Goal: Use online tool/utility: Use online tool/utility

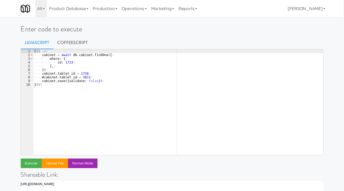
click at [103, 77] on div "(( ) · -> ¤ ···· cabinet · = · await · db . cabinet . findOne ({ ¤ ···· ···· wh…" at bounding box center [178, 105] width 290 height 113
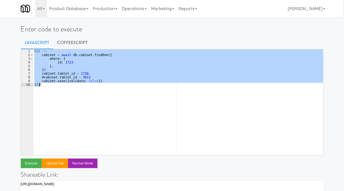
paste textarea "return castles.assignHeartlandDeviceIdsToDevices(cleanedDeviceIds"
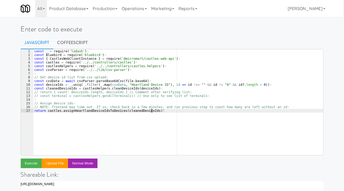
click at [35, 111] on div "const · _ · = · require ( 'lodash' ) ¤ const · Bluebird · = · require ( 'bluebi…" at bounding box center [178, 105] width 290 height 113
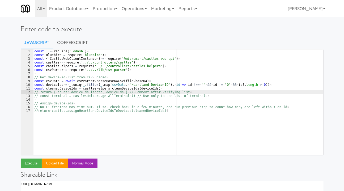
click at [39, 93] on div "const · _ · = · require ( 'lodash' ) ¤ const · Bluebird · = · require ( 'bluebi…" at bounding box center [178, 105] width 290 height 113
click at [40, 94] on div "const · _ · = · require ( 'lodash' ) ¤ const · Bluebird · = · require ( 'bluebi…" at bounding box center [178, 105] width 290 height 113
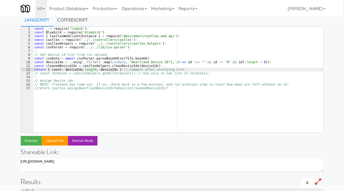
scroll to position [23, 0]
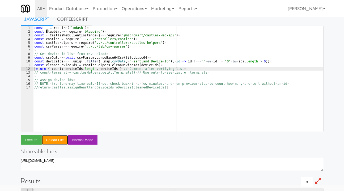
click at [52, 140] on button "Upload file" at bounding box center [55, 140] width 26 height 10
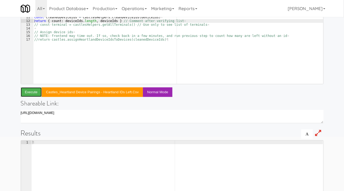
scroll to position [72, 0]
click at [30, 92] on button "Execute" at bounding box center [31, 92] width 21 height 10
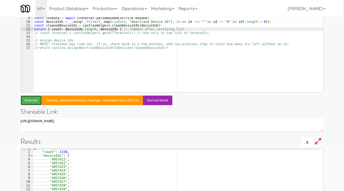
scroll to position [62, 0]
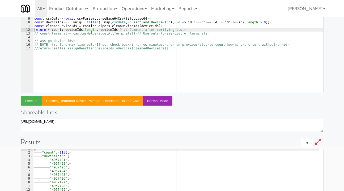
click at [70, 30] on div "const · _ · = · require ( 'lodash' ) ¤ const · Bluebird · = · require ( 'bluebi…" at bounding box center [178, 43] width 290 height 113
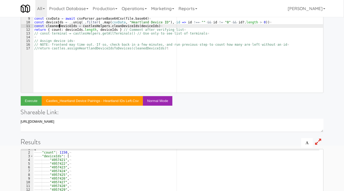
click at [59, 26] on div "const · _ · = · require ( 'lodash' ) ¤ const · Bluebird · = · require ( 'bluebi…" at bounding box center [178, 43] width 290 height 113
click at [73, 31] on div "const · _ · = · require ( 'lodash' ) ¤ const · Bluebird · = · require ( 'bluebi…" at bounding box center [178, 43] width 290 height 113
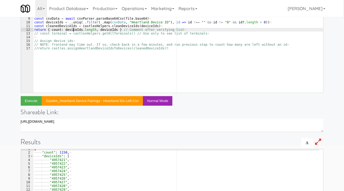
click at [73, 31] on div "const · _ · = · require ( 'lodash' ) ¤ const · Bluebird · = · require ( 'bluebi…" at bounding box center [178, 43] width 290 height 113
paste textarea "cleanedD"
click at [114, 30] on div "const · _ · = · require ( 'lodash' ) ¤ const · Bluebird · = · require ( 'bluebi…" at bounding box center [178, 43] width 290 height 113
paste textarea "cleanedD"
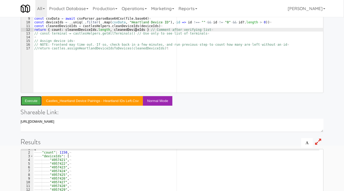
click at [36, 98] on button "Execute" at bounding box center [31, 101] width 21 height 10
click at [34, 29] on div "const · _ · = · require ( 'lodash' ) ¤ const · Bluebird · = · require ( 'bluebi…" at bounding box center [178, 43] width 290 height 113
click at [39, 34] on div "const · _ · = · require ( 'lodash' ) ¤ const · Bluebird · = · require ( 'bluebi…" at bounding box center [178, 43] width 290 height 113
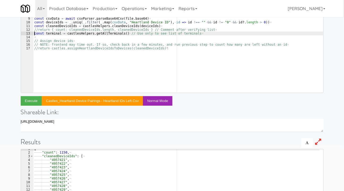
type textarea "const terminal = castlesHelpers.getAllTerminals() // Use only to see list of te…"
click at [34, 101] on button "Execute" at bounding box center [31, 101] width 21 height 10
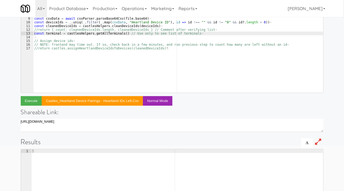
click at [35, 34] on div "const · _ · = · require ( 'lodash' ) ¤ const · Bluebird · = · require ( 'bluebi…" at bounding box center [178, 43] width 290 height 113
click at [41, 37] on div "const · _ · = · require ( 'lodash' ) ¤ const · Bluebird · = · require ( 'bluebi…" at bounding box center [178, 43] width 290 height 113
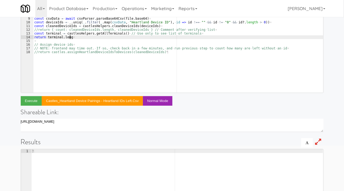
scroll to position [0, 3]
click at [34, 102] on button "Execute" at bounding box center [31, 101] width 21 height 10
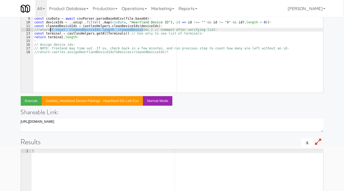
drag, startPoint x: 144, startPoint y: 30, endPoint x: 51, endPoint y: 29, distance: 93.1
click at [51, 29] on div "const · _ · = · require ( 'lodash' ) ¤ const · Bluebird · = · require ( 'bluebi…" at bounding box center [178, 43] width 290 height 113
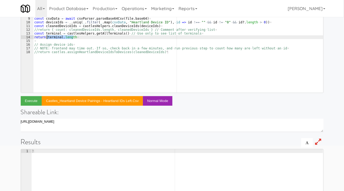
drag, startPoint x: 73, startPoint y: 37, endPoint x: 47, endPoint y: 36, distance: 26.1
click at [47, 36] on div "const · _ · = · require ( 'lodash' ) ¤ const · Bluebird · = · require ( 'bluebi…" at bounding box center [178, 43] width 290 height 113
paste textarea "{ count: cleanedDeviceIds.length, cleanedDeviceIds }"
click at [75, 37] on div "const · _ · = · require ( 'lodash' ) ¤ const · Bluebird · = · require ( 'bluebi…" at bounding box center [178, 43] width 290 height 113
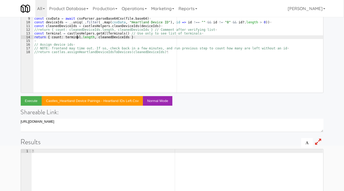
scroll to position [0, 3]
click at [105, 36] on div "const · _ · = · require ( 'lodash' ) ¤ const · Bluebird · = · require ( 'bluebi…" at bounding box center [178, 43] width 290 height 113
click at [35, 99] on button "Execute" at bounding box center [31, 101] width 21 height 10
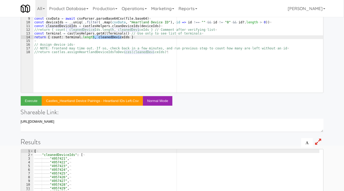
click at [35, 38] on div "const · _ · = · require ( 'lodash' ) ¤ const · Bluebird · = · require ( 'bluebi…" at bounding box center [178, 43] width 290 height 113
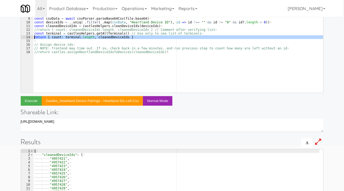
click at [35, 38] on div "const · _ · = · require ( 'lodash' ) ¤ const · Bluebird · = · require ( 'bluebi…" at bounding box center [178, 43] width 290 height 113
type textarea "return { count: terminal.length, cleanedDeviceIds }"
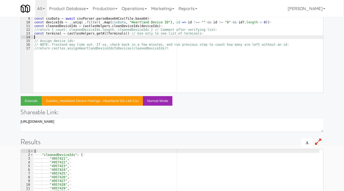
click at [35, 34] on div "const · _ · = · require ( 'lodash' ) ¤ const · Bluebird · = · require ( 'bluebi…" at bounding box center [178, 43] width 290 height 113
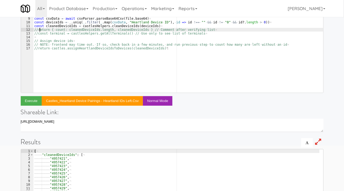
click at [39, 30] on div "const · _ · = · require ( 'lodash' ) ¤ const · Bluebird · = · require ( 'bluebi…" at bounding box center [178, 43] width 290 height 113
click at [38, 30] on div "const · _ · = · require ( 'lodash' ) ¤ const · Bluebird · = · require ( 'bluebi…" at bounding box center [178, 43] width 290 height 113
click at [34, 99] on button "Execute" at bounding box center [31, 101] width 21 height 10
click at [38, 49] on div "const · _ · = · require ( 'lodash' ) ¤ const · Bluebird · = · require ( 'bluebi…" at bounding box center [178, 43] width 290 height 113
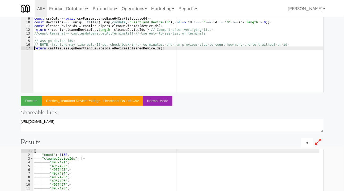
click at [34, 48] on div "const · _ · = · require ( 'lodash' ) ¤ const · Bluebird · = · require ( 'bluebi…" at bounding box center [178, 43] width 290 height 113
click at [162, 45] on div "const · _ · = · require ( 'lodash' ) ¤ const · Bluebird · = · require ( 'bluebi…" at bounding box center [178, 43] width 290 height 113
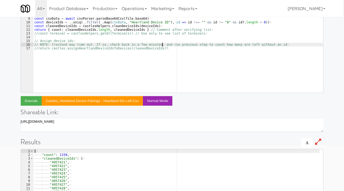
click at [163, 49] on div "const · _ · = · require ( 'lodash' ) ¤ const · Bluebird · = · require ( 'bluebi…" at bounding box center [178, 43] width 290 height 113
type textarea "//return castles.assignHeartlandDeviceIdsToDevices(cleanedDeviceIds)"
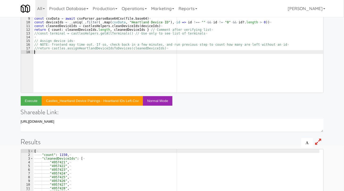
paste textarea "return terminalsWithoutDeviceId.length"
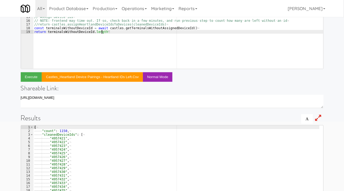
scroll to position [86, 0]
click at [31, 76] on button "Execute" at bounding box center [31, 77] width 21 height 10
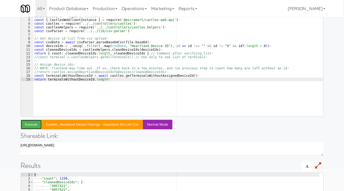
scroll to position [39, 0]
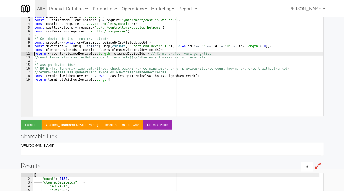
click at [34, 53] on div "const · _ · = · require ( 'lodash' ) ¤ const · Bluebird · = · require ( 'bluebi…" at bounding box center [178, 67] width 290 height 113
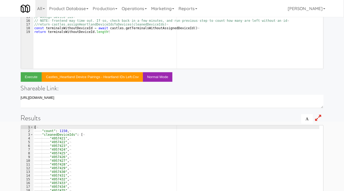
scroll to position [86, 0]
click at [33, 75] on button "Execute" at bounding box center [31, 77] width 21 height 10
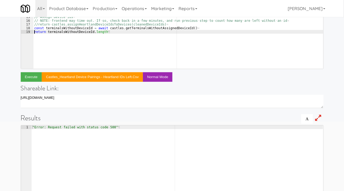
click at [34, 31] on div "const · _ · = · require ( 'lodash' ) ¤ const · Bluebird · = · require ( 'bluebi…" at bounding box center [178, 19] width 290 height 113
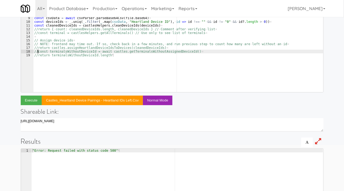
scroll to position [63, 0]
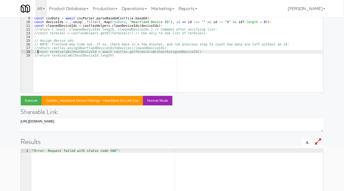
click at [37, 49] on div "const · _ · = · require ( 'lodash' ) ¤ const · Bluebird · = · require ( 'bluebi…" at bounding box center [178, 43] width 290 height 113
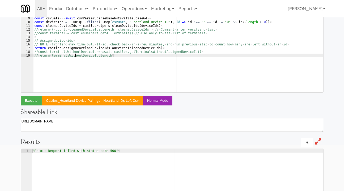
click at [76, 55] on div "const · _ · = · require ( 'lodash' ) ¤ const · Bluebird · = · require ( 'bluebi…" at bounding box center [178, 43] width 290 height 113
type textarea "//return terminalsWithoutDeviceId.length"
click at [30, 101] on button "Execute" at bounding box center [31, 101] width 21 height 10
